Goal: Use online tool/utility

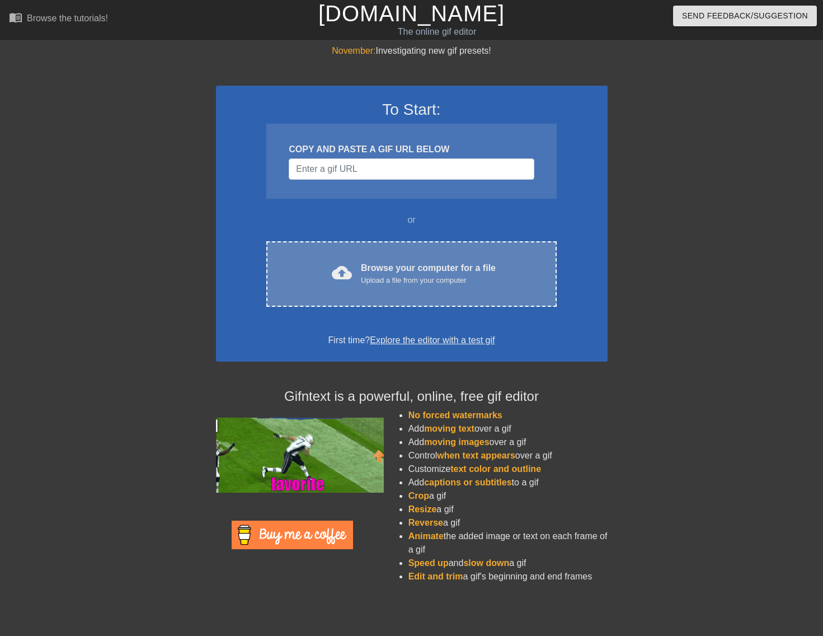
click at [409, 275] on div "Upload a file from your computer" at bounding box center [428, 280] width 135 height 11
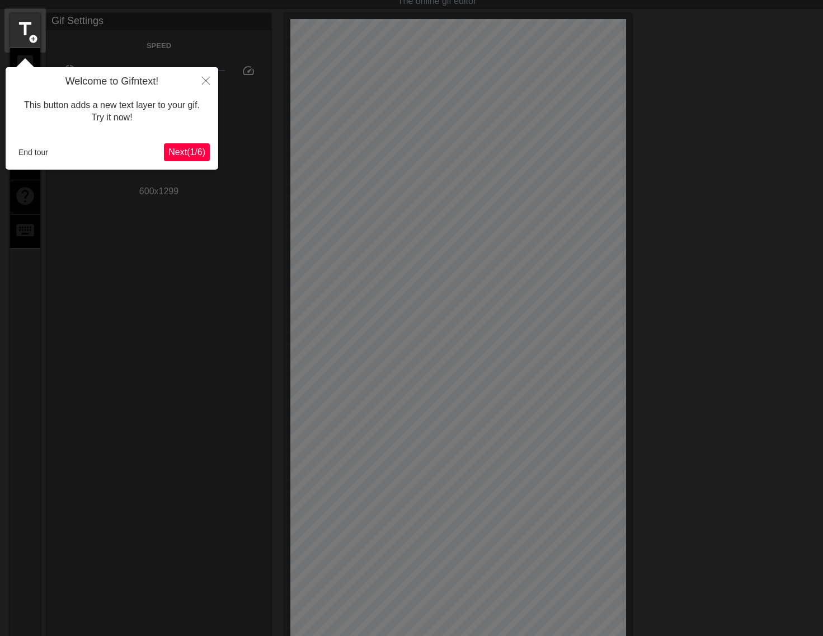
scroll to position [27, 0]
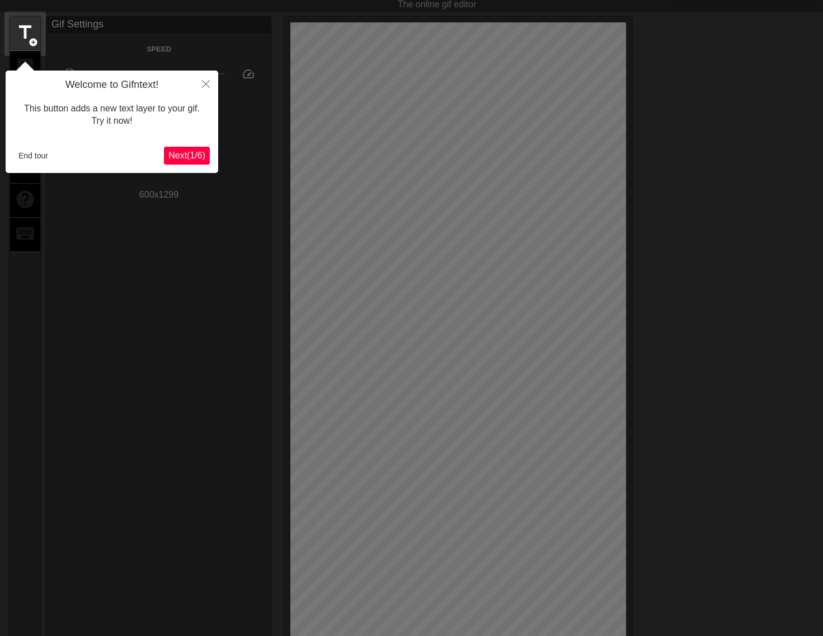
click at [191, 153] on span "Next ( 1 / 6 )" at bounding box center [187, 156] width 37 height 10
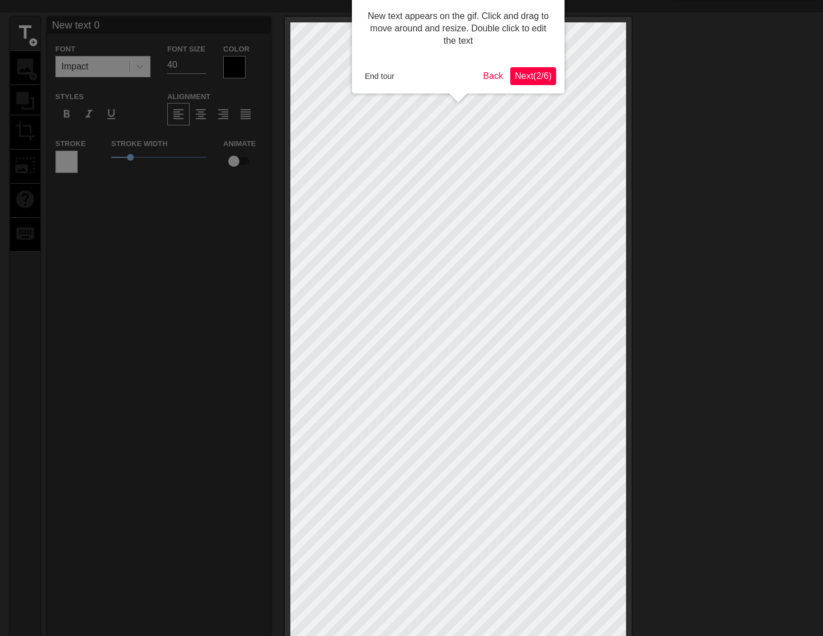
scroll to position [0, 0]
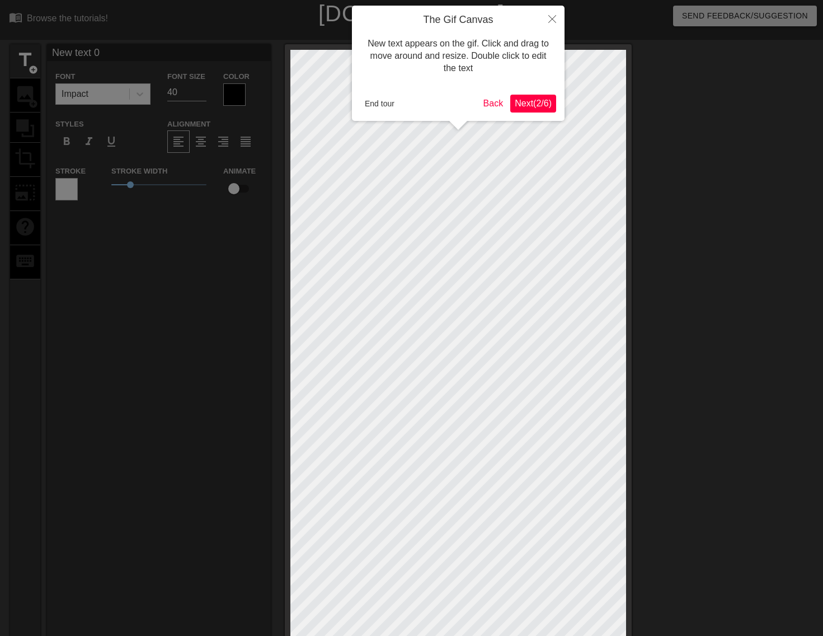
click at [536, 104] on span "Next ( 2 / 6 )" at bounding box center [533, 104] width 37 height 10
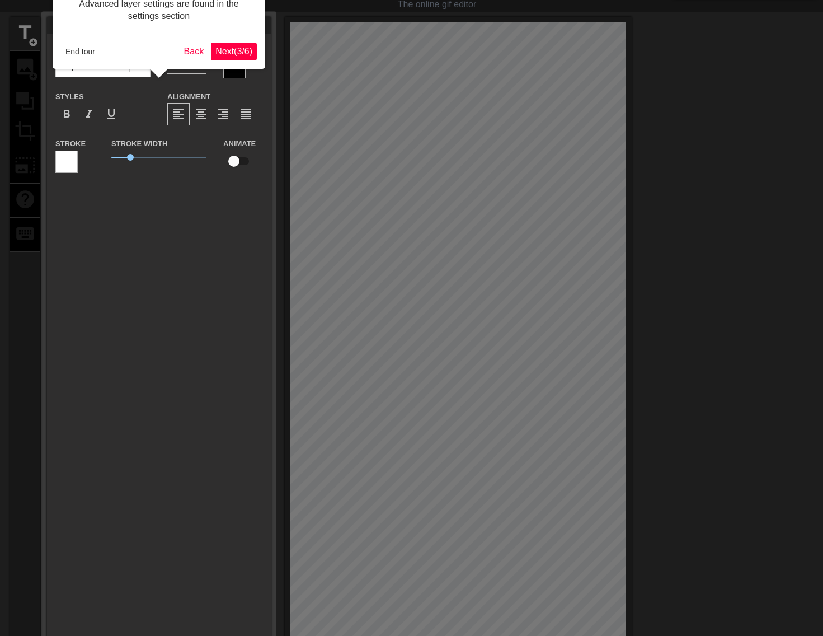
click at [216, 50] on span "Next ( 3 / 6 )" at bounding box center [234, 51] width 37 height 10
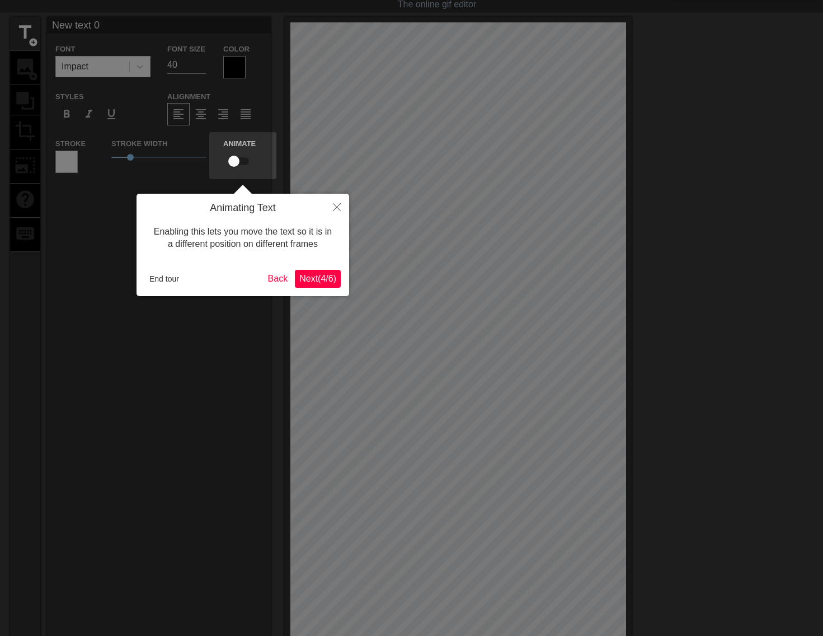
scroll to position [0, 0]
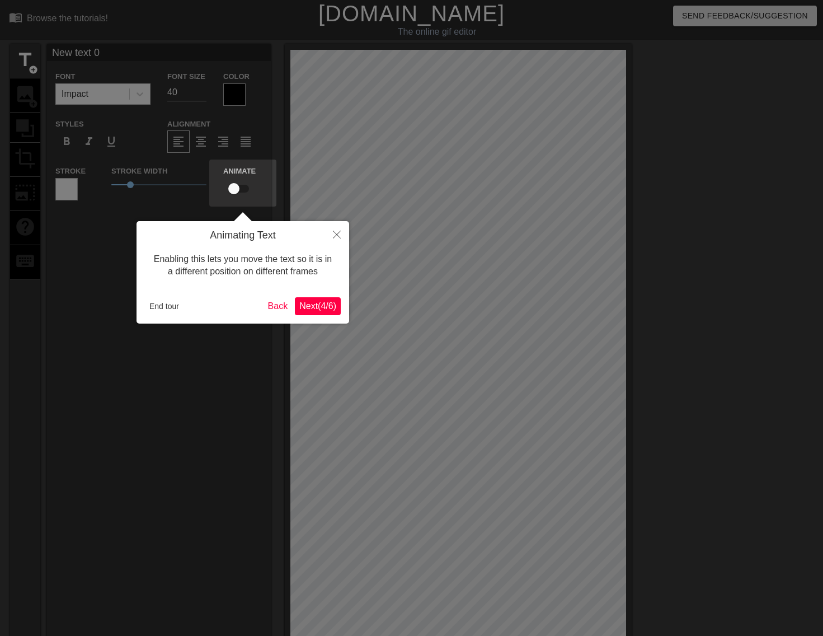
click at [321, 298] on button "Next ( 4 / 6 )" at bounding box center [318, 306] width 46 height 18
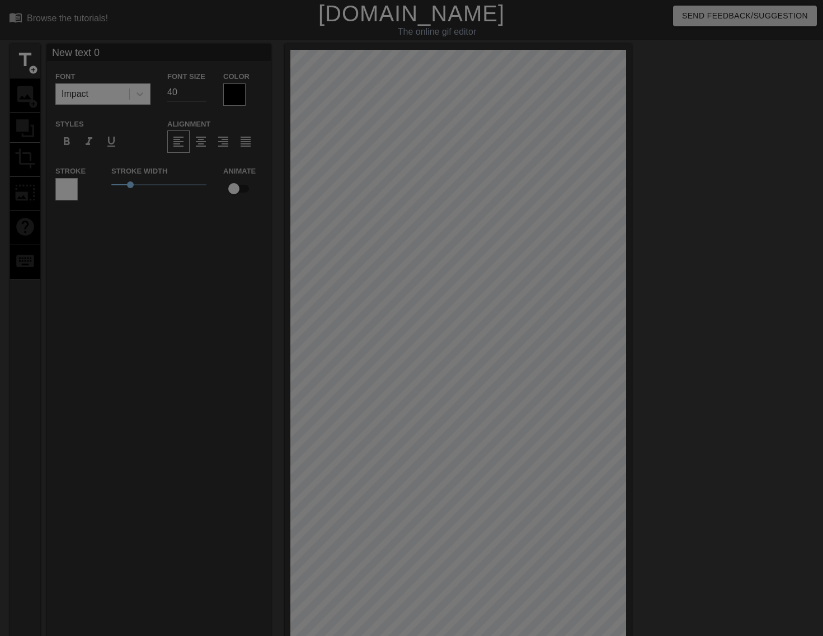
scroll to position [228, 0]
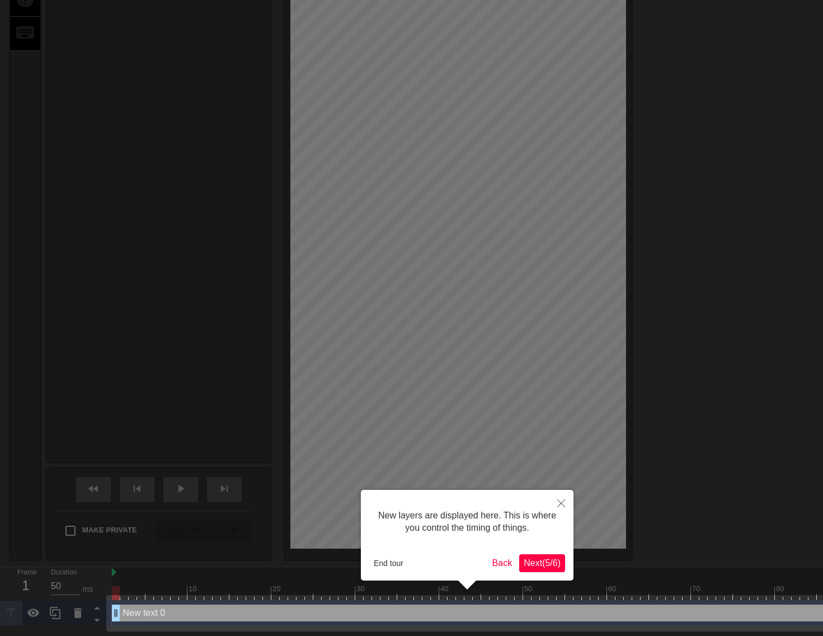
click at [547, 564] on span "Next ( 5 / 6 )" at bounding box center [542, 563] width 37 height 10
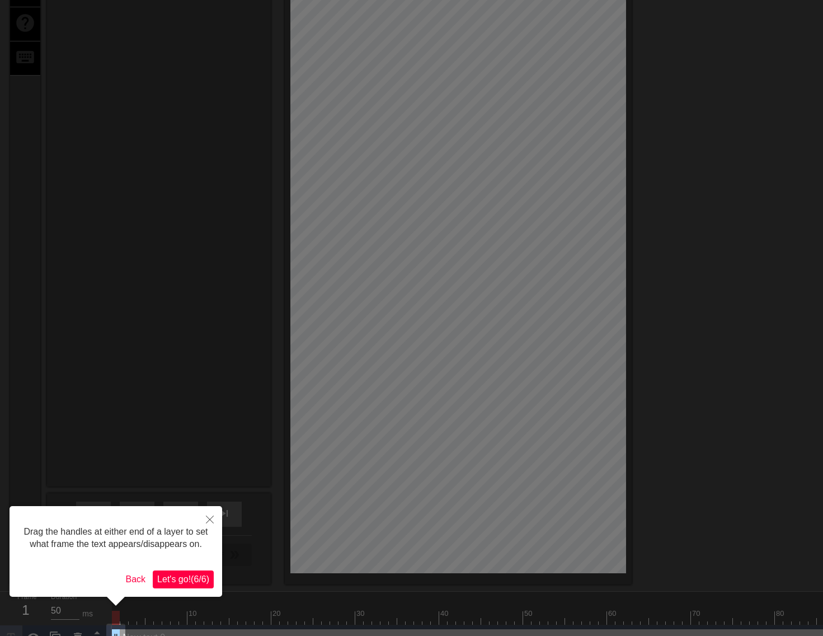
scroll to position [224, 0]
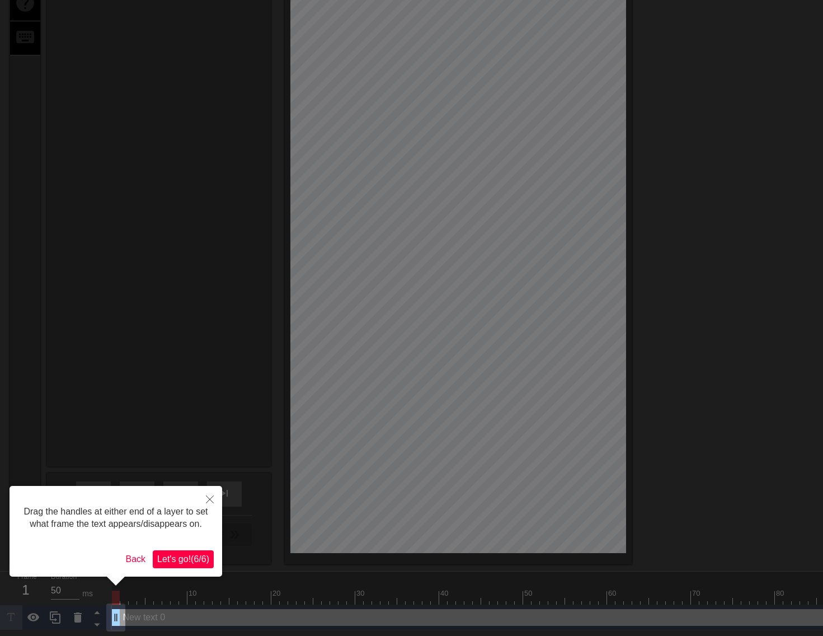
click at [196, 566] on button "Let's go! ( 6 / 6 )" at bounding box center [183, 559] width 61 height 18
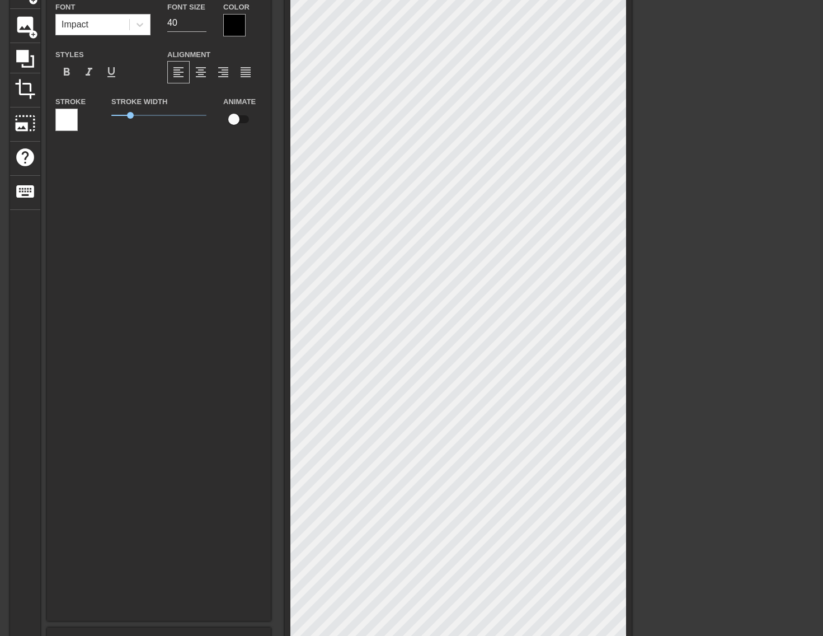
scroll to position [0, 0]
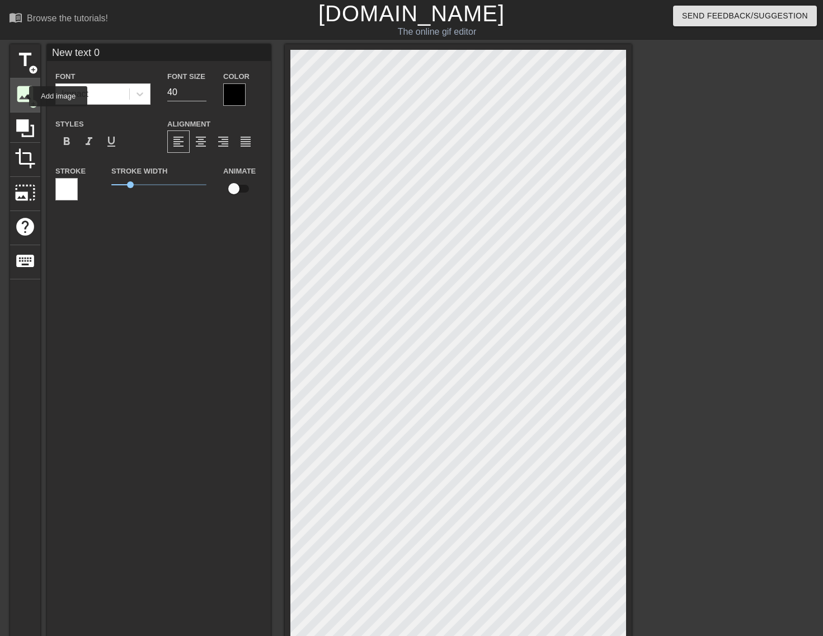
click at [22, 96] on span "image" at bounding box center [25, 93] width 21 height 21
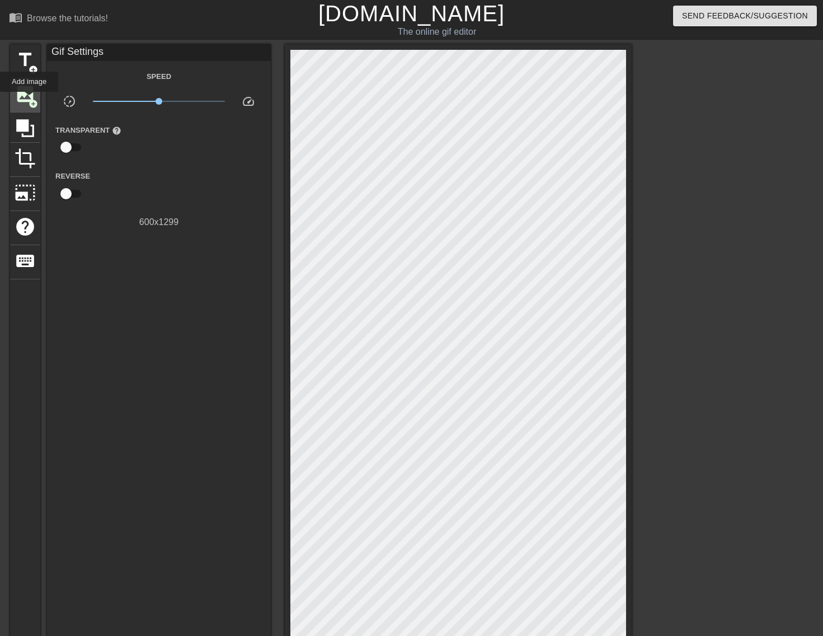
click at [30, 100] on span "add_circle" at bounding box center [34, 104] width 10 height 10
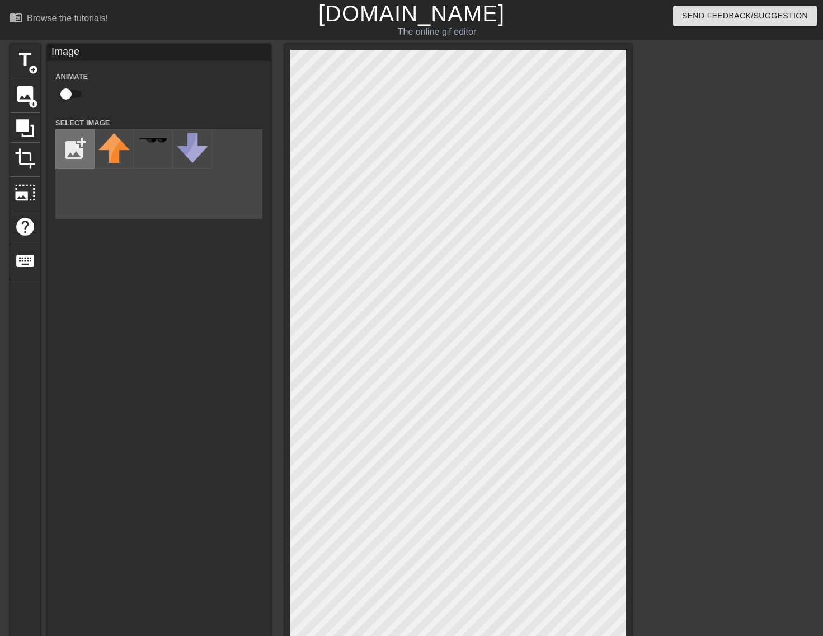
click at [85, 149] on input "file" at bounding box center [75, 149] width 38 height 38
type input "C:\fakepath\image (3).png"
click at [122, 171] on img at bounding box center [114, 165] width 31 height 64
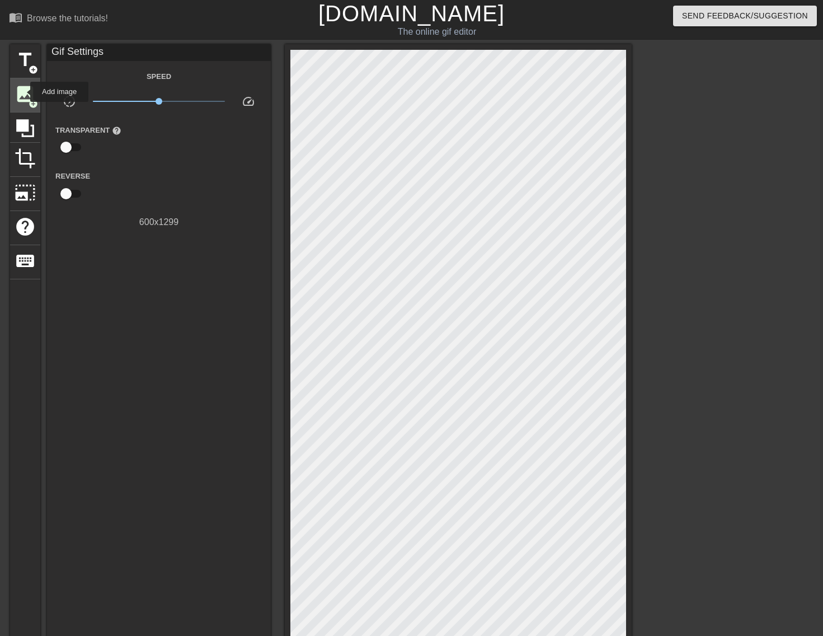
click at [23, 92] on span "image" at bounding box center [25, 93] width 21 height 21
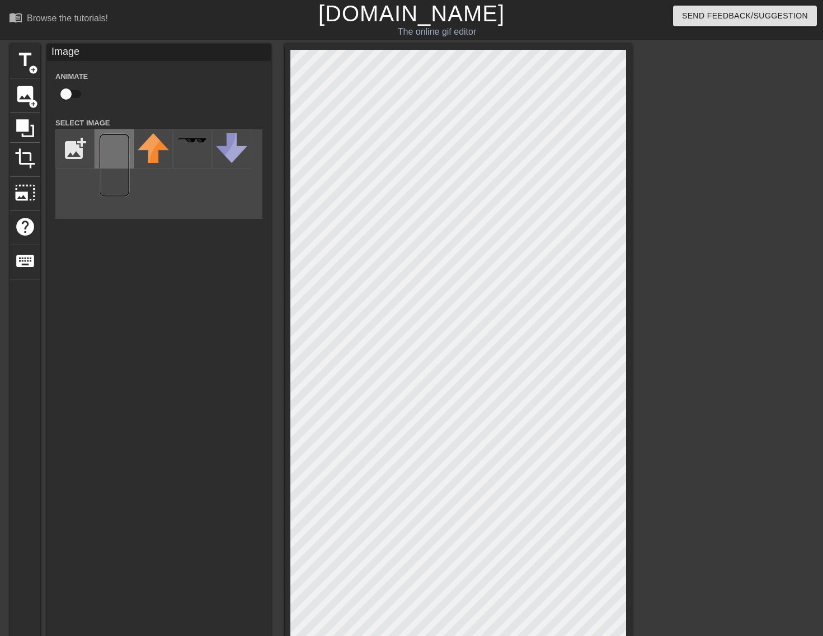
click at [99, 148] on img at bounding box center [114, 165] width 31 height 64
click at [666, 61] on div "title add_circle image add_circle crop photo_size_select_large help keyboard Im…" at bounding box center [411, 416] width 823 height 744
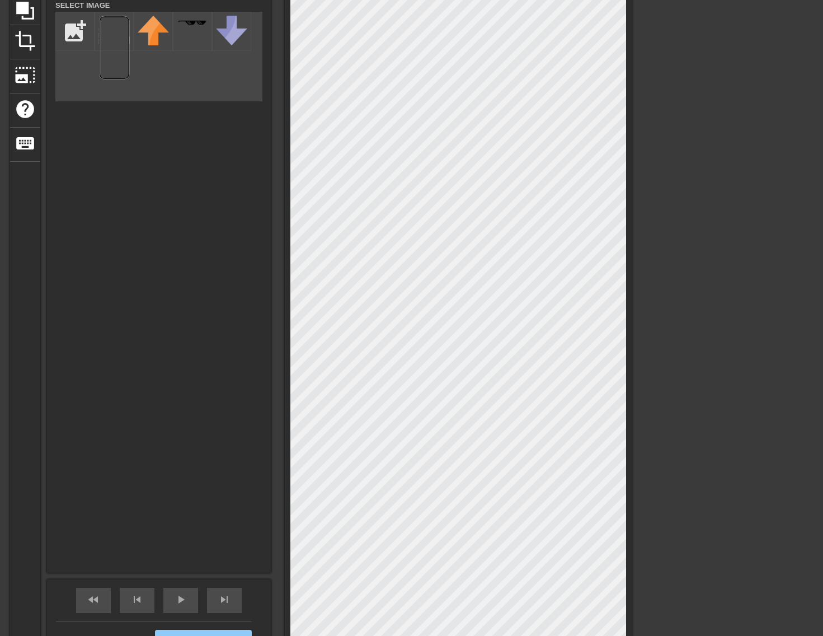
scroll to position [220, 0]
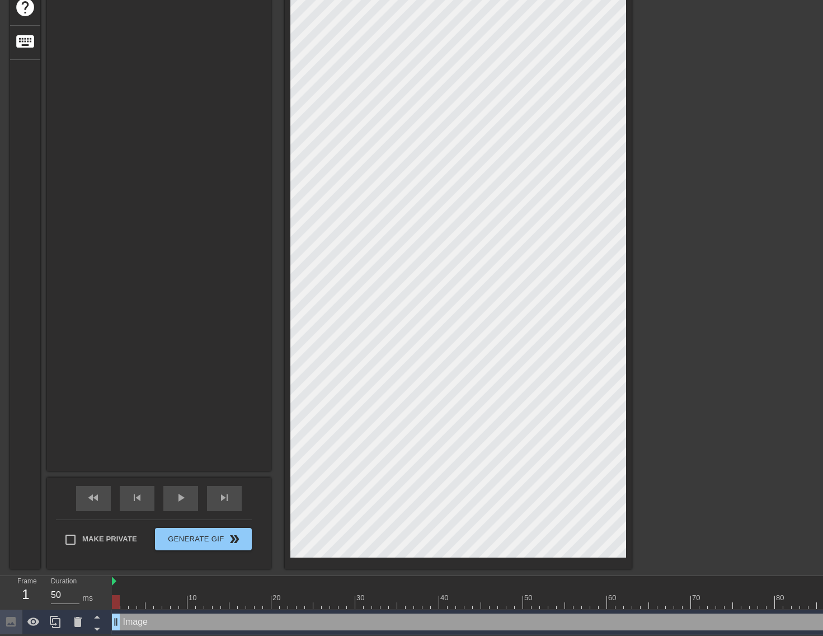
click at [269, 602] on div "menu_book Browse the tutorials! [DOMAIN_NAME] The online gif editor Send Feedba…" at bounding box center [411, 208] width 823 height 854
drag, startPoint x: 122, startPoint y: 601, endPoint x: 195, endPoint y: 598, distance: 73.4
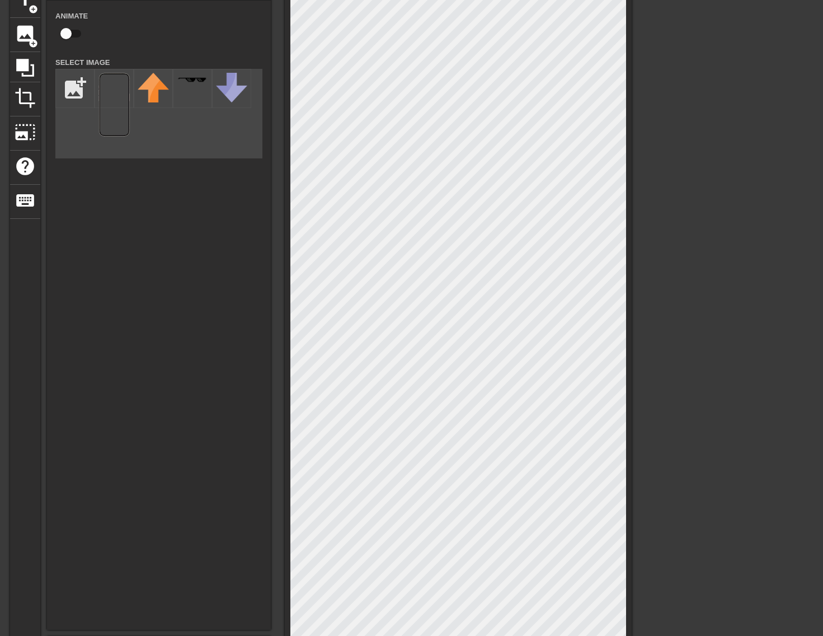
scroll to position [0, 0]
